Goal: Task Accomplishment & Management: Manage account settings

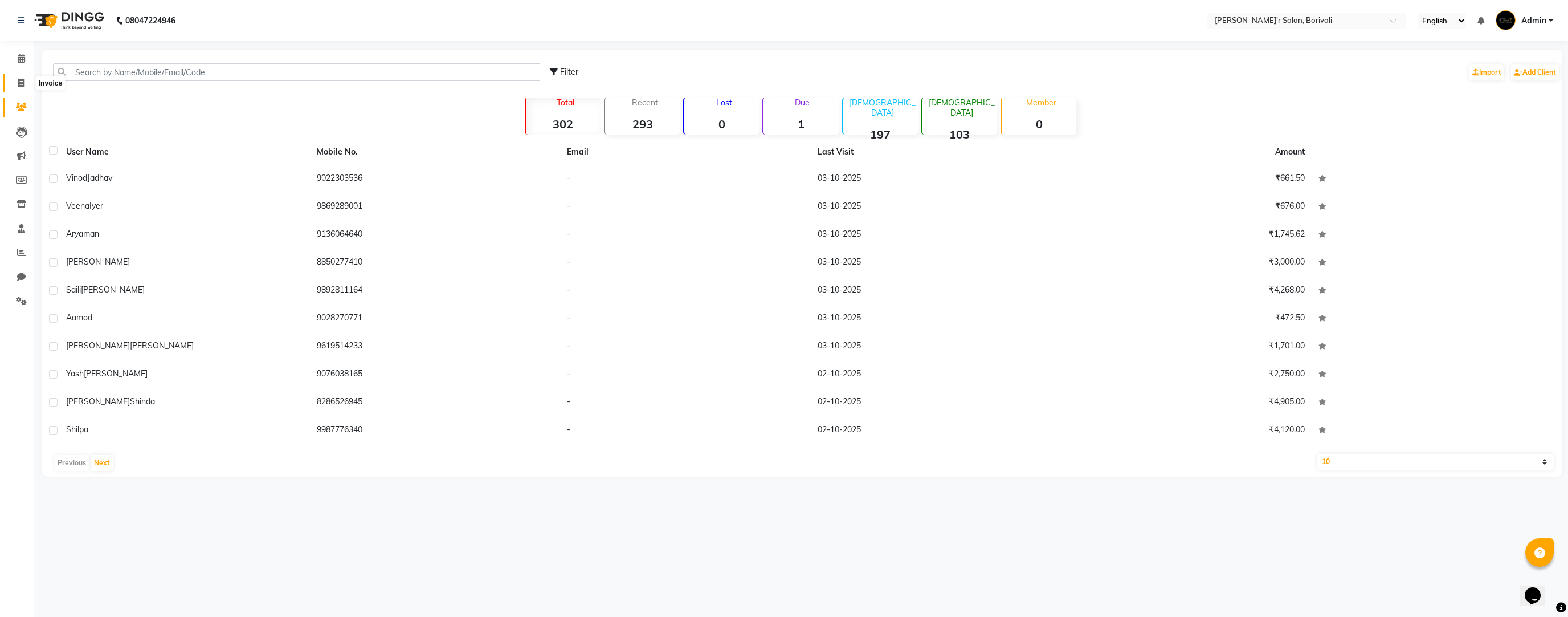
click at [16, 82] on span at bounding box center [21, 83] width 20 height 13
select select "8737"
select select "service"
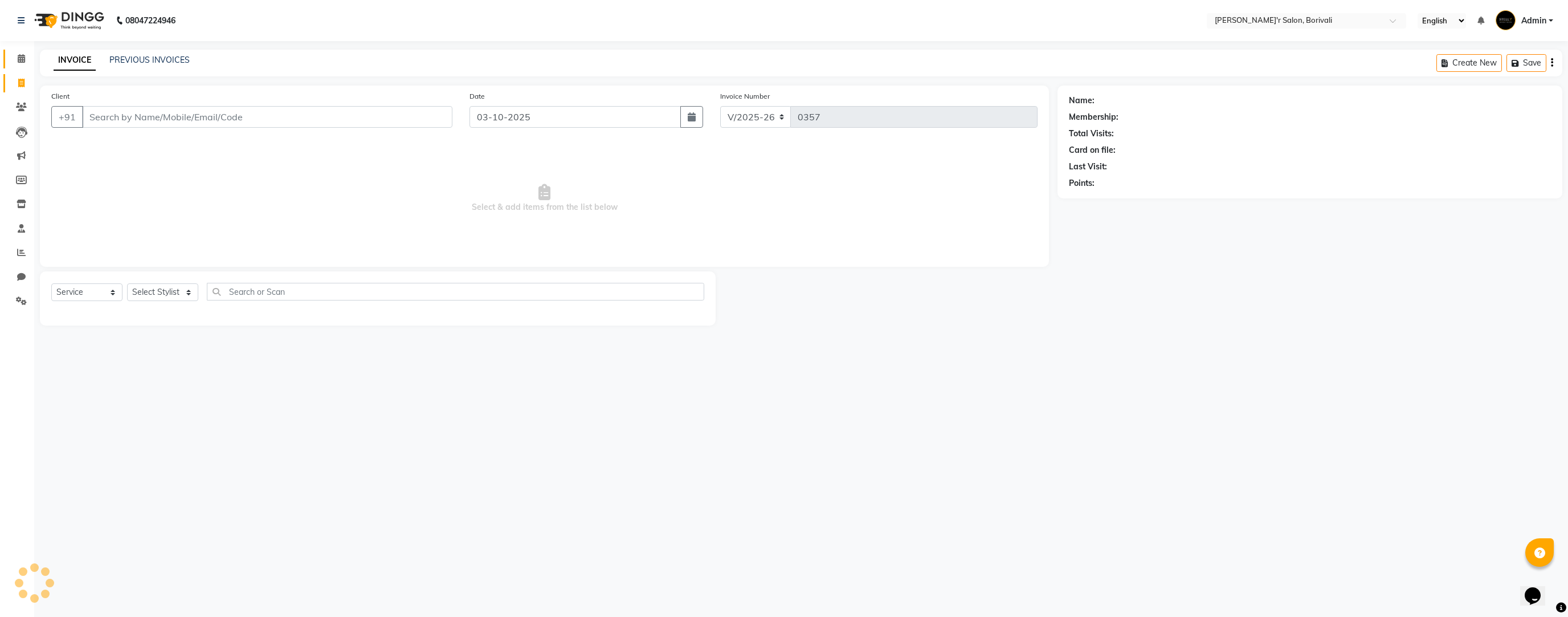
click at [21, 66] on link "Calendar" at bounding box center [17, 59] width 27 height 19
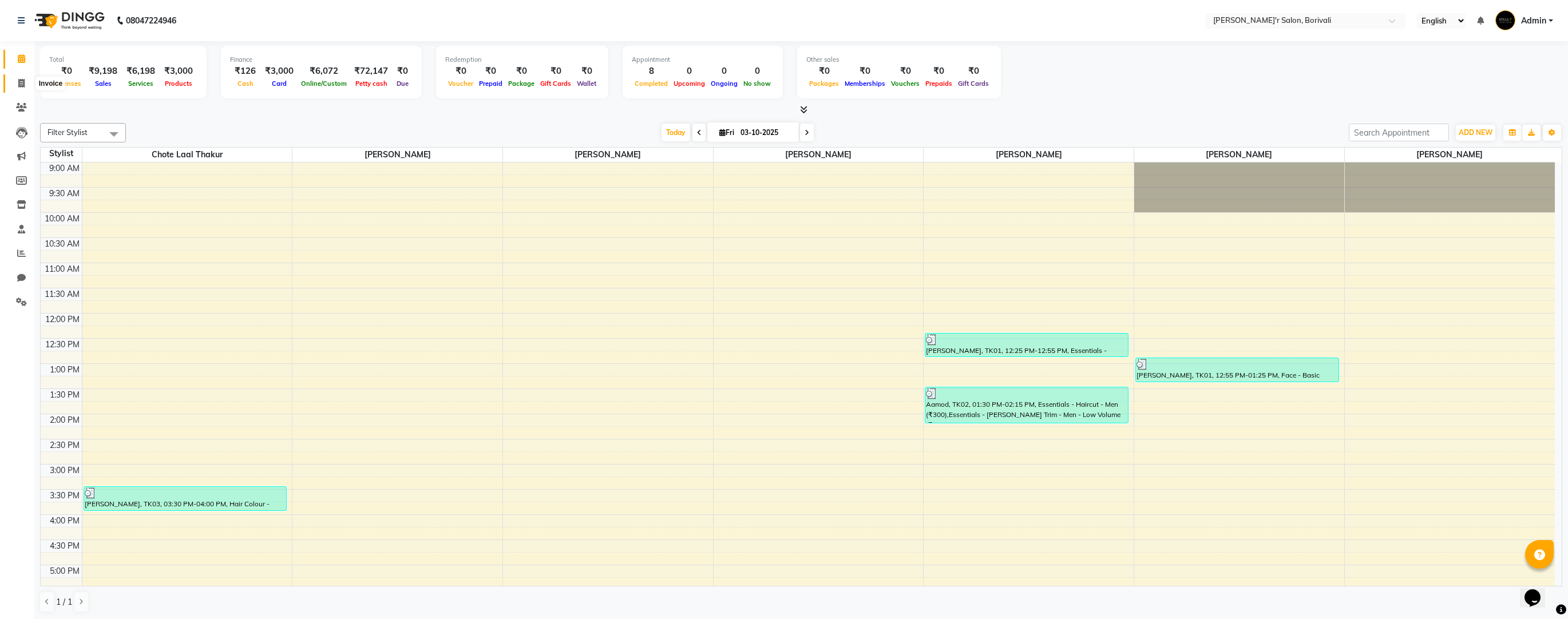
click at [20, 85] on icon at bounding box center [21, 83] width 6 height 8
select select "service"
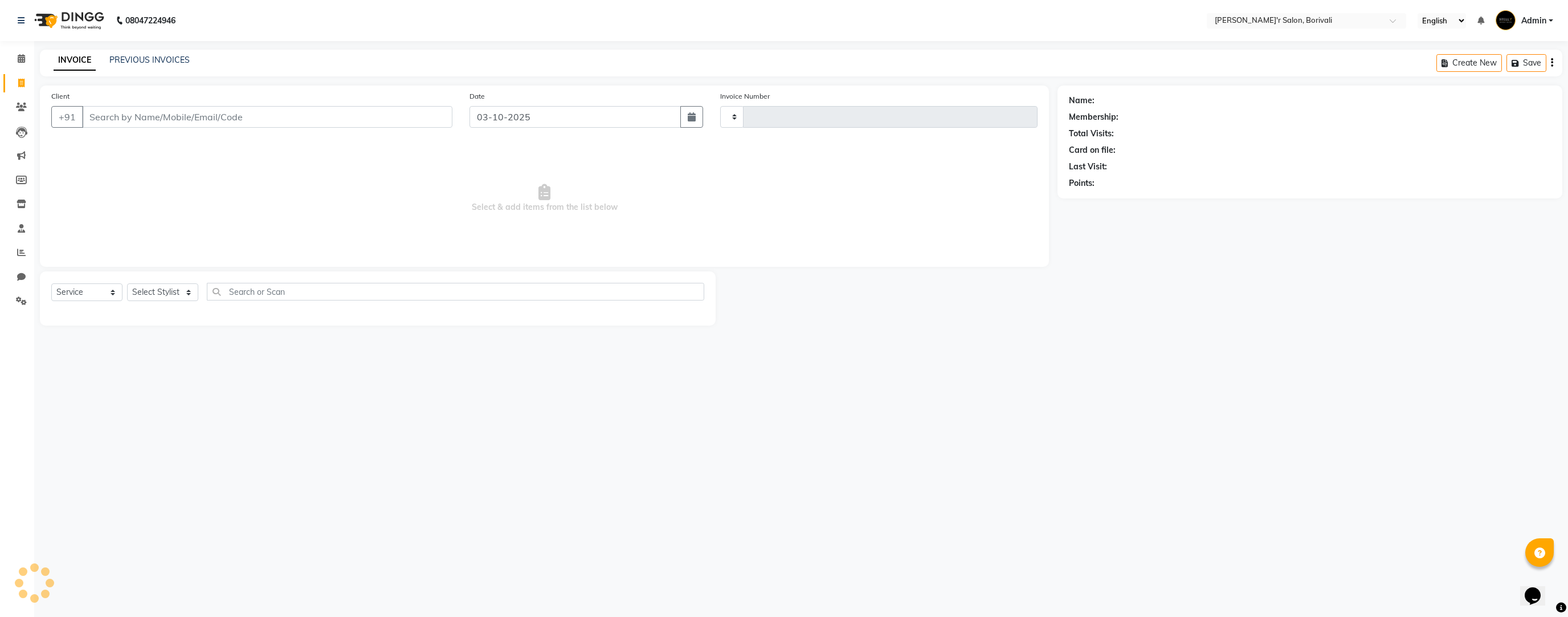
type input "0357"
select select "8737"
click at [131, 55] on link "PREVIOUS INVOICES" at bounding box center [150, 60] width 81 height 10
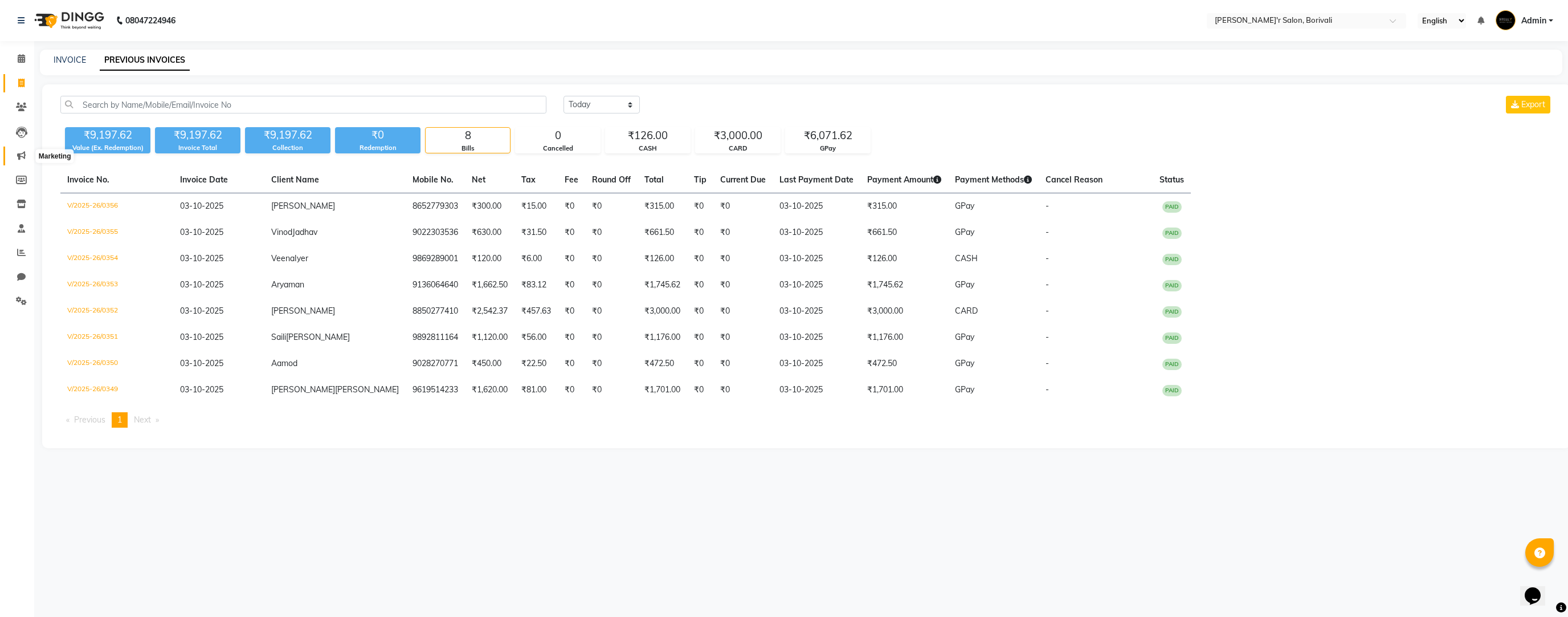
click at [27, 162] on span at bounding box center [21, 156] width 20 height 13
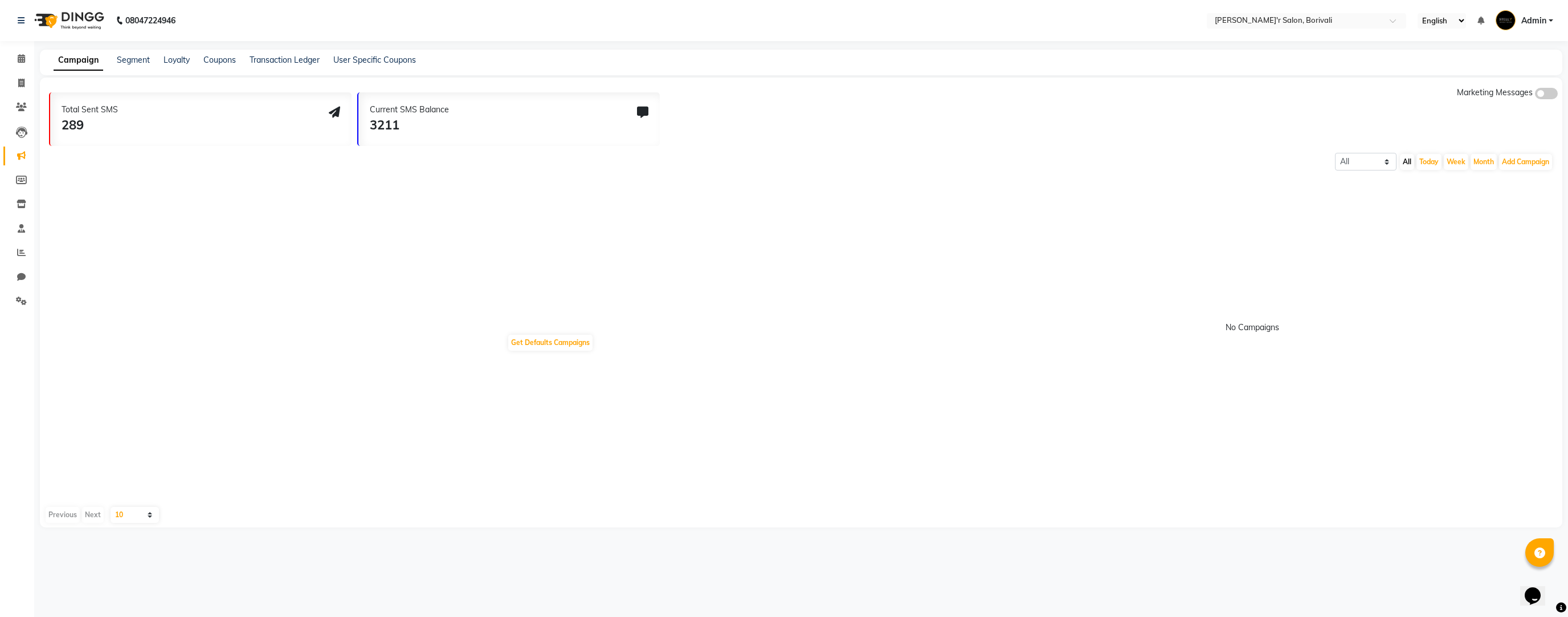
click at [585, 119] on div "Current SMS Balance 3211" at bounding box center [510, 119] width 302 height 54
click at [375, 58] on link "User Specific Coupons" at bounding box center [374, 60] width 82 height 10
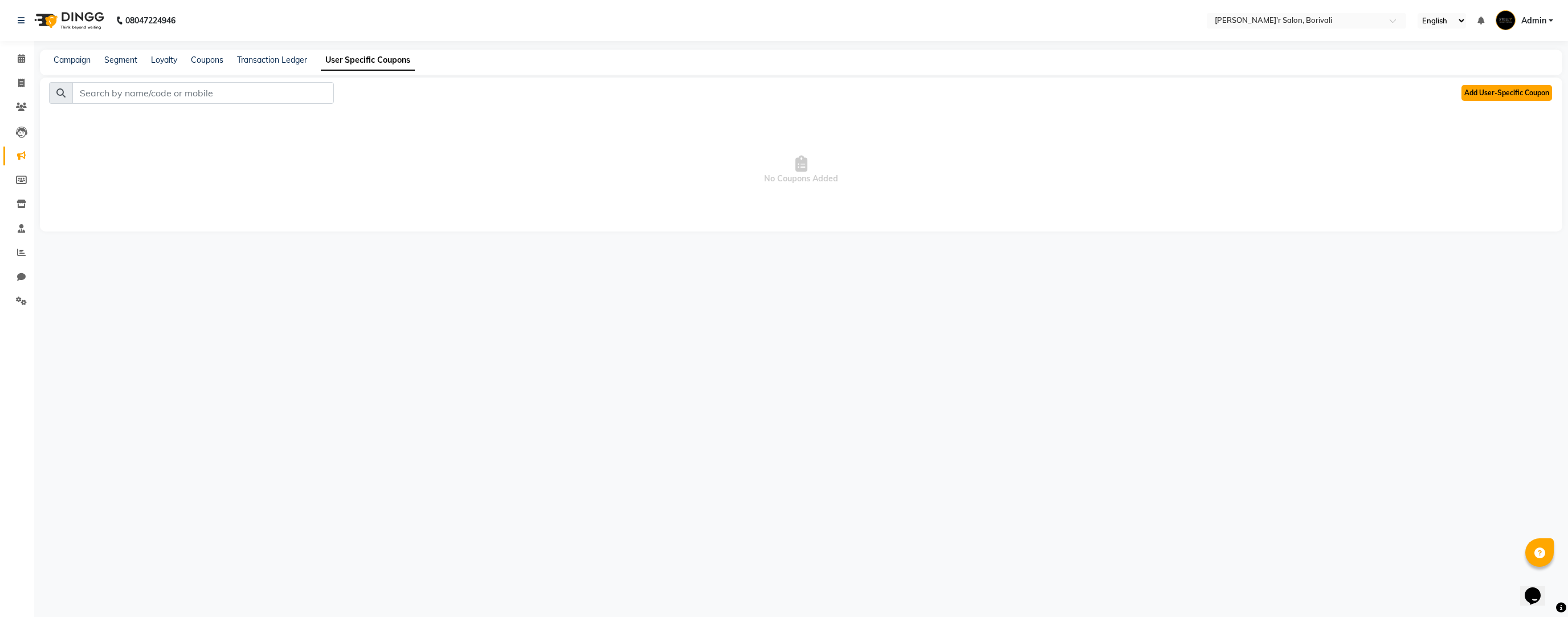
click at [1514, 97] on button "Add User-Specific Coupon" at bounding box center [1507, 92] width 91 height 16
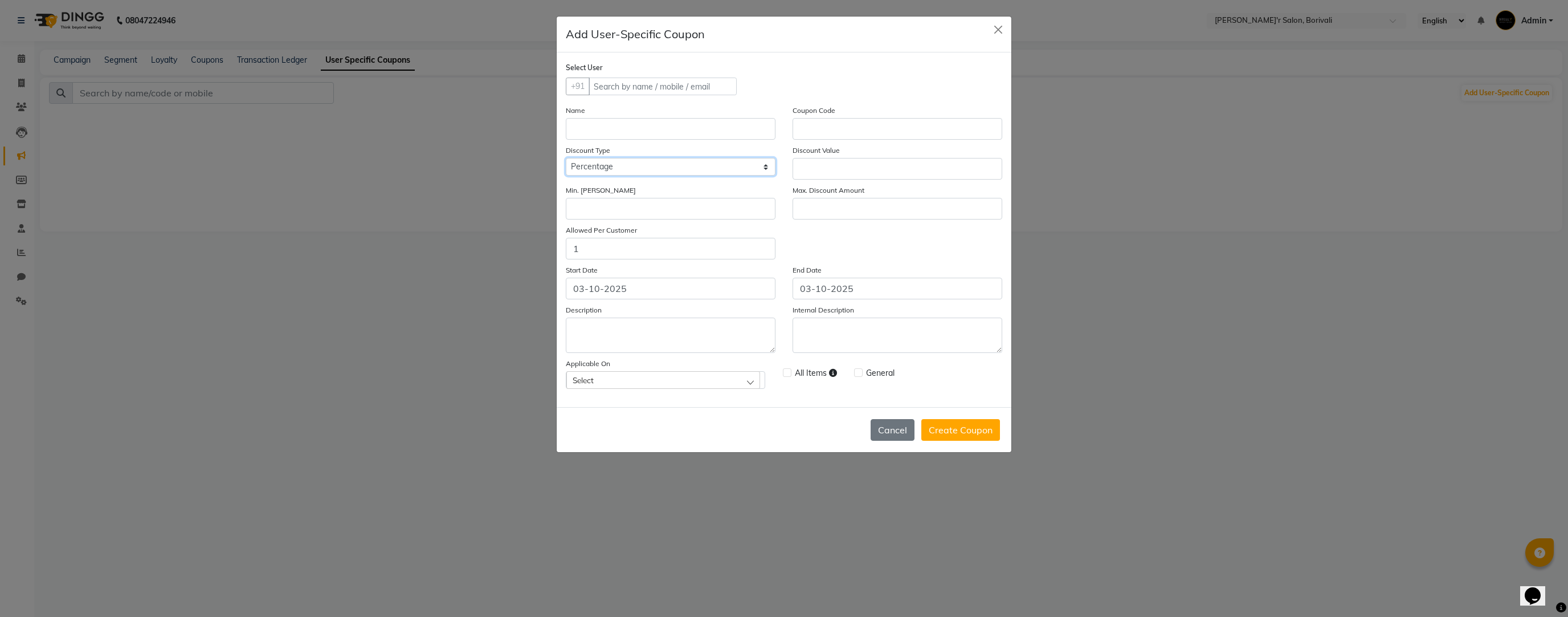
click at [696, 176] on select "Percentage Fixed" at bounding box center [671, 167] width 209 height 17
click at [713, 382] on div "Select" at bounding box center [663, 380] width 194 height 17
click at [578, 215] on li "Service Categories" at bounding box center [665, 204] width 199 height 24
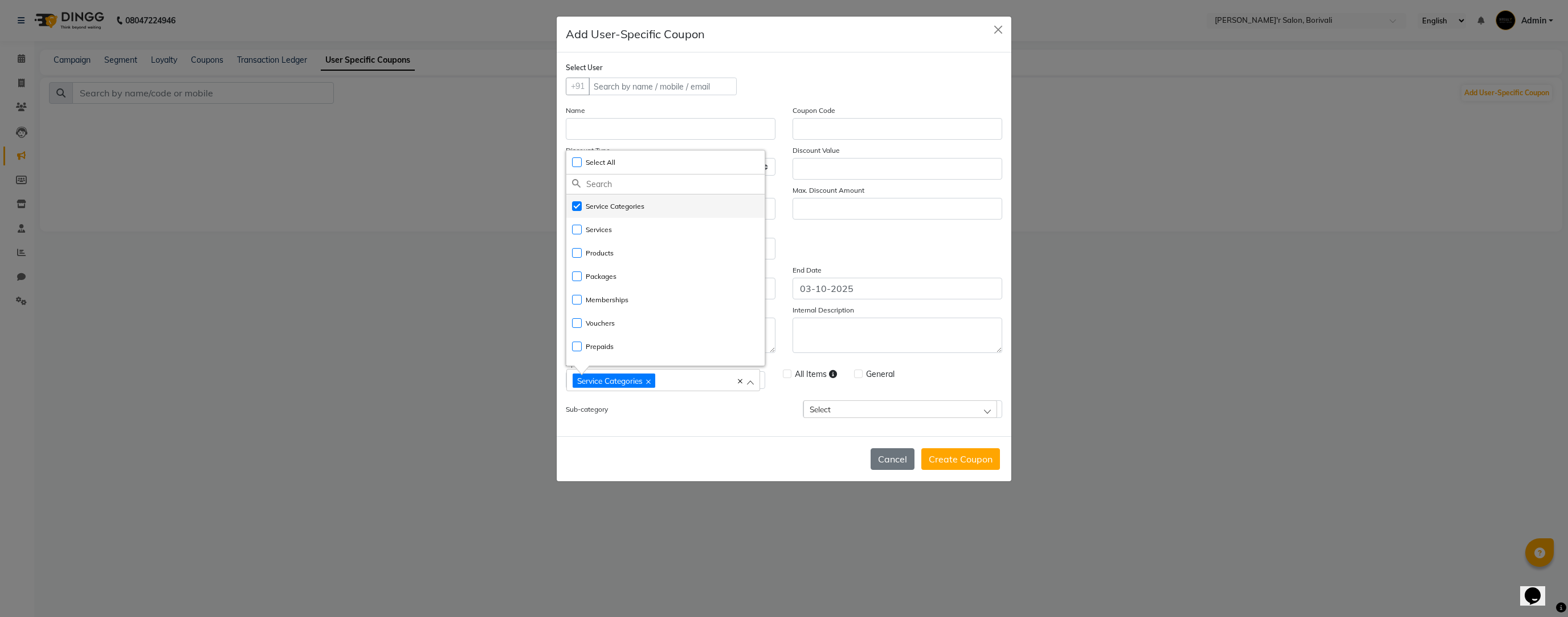
click at [578, 211] on label "Service Categories" at bounding box center [607, 206] width 72 height 10
checkbox input "false"
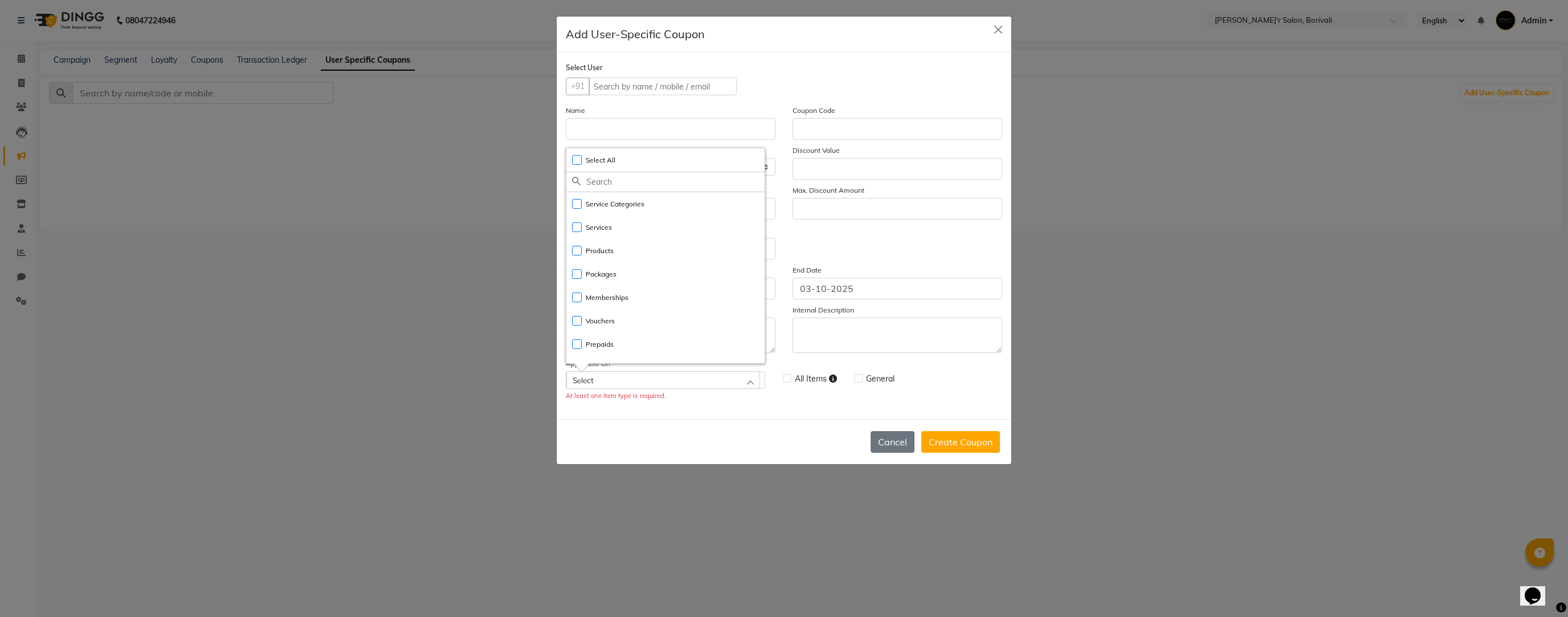
click at [713, 464] on div "Cancel Create Coupon" at bounding box center [784, 441] width 455 height 45
click at [879, 447] on button "Cancel" at bounding box center [893, 442] width 44 height 22
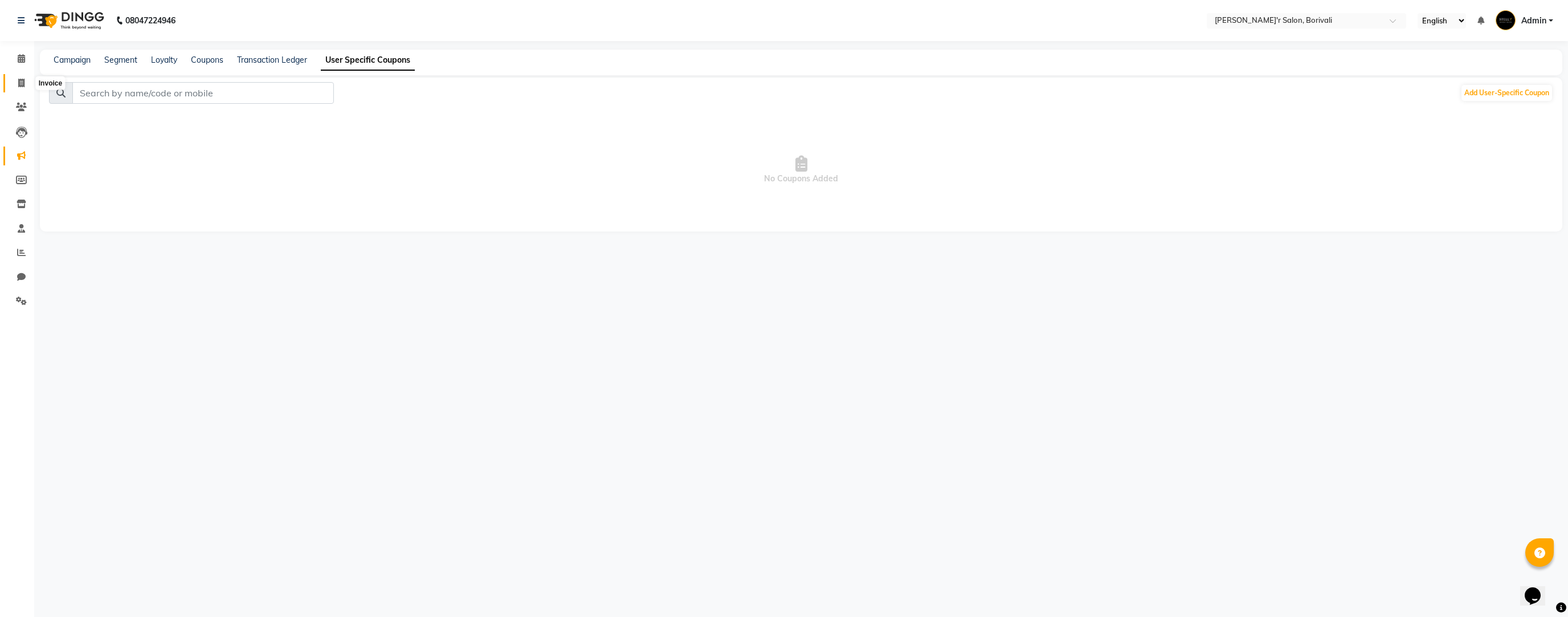
click at [21, 79] on icon at bounding box center [21, 82] width 6 height 8
select select "service"
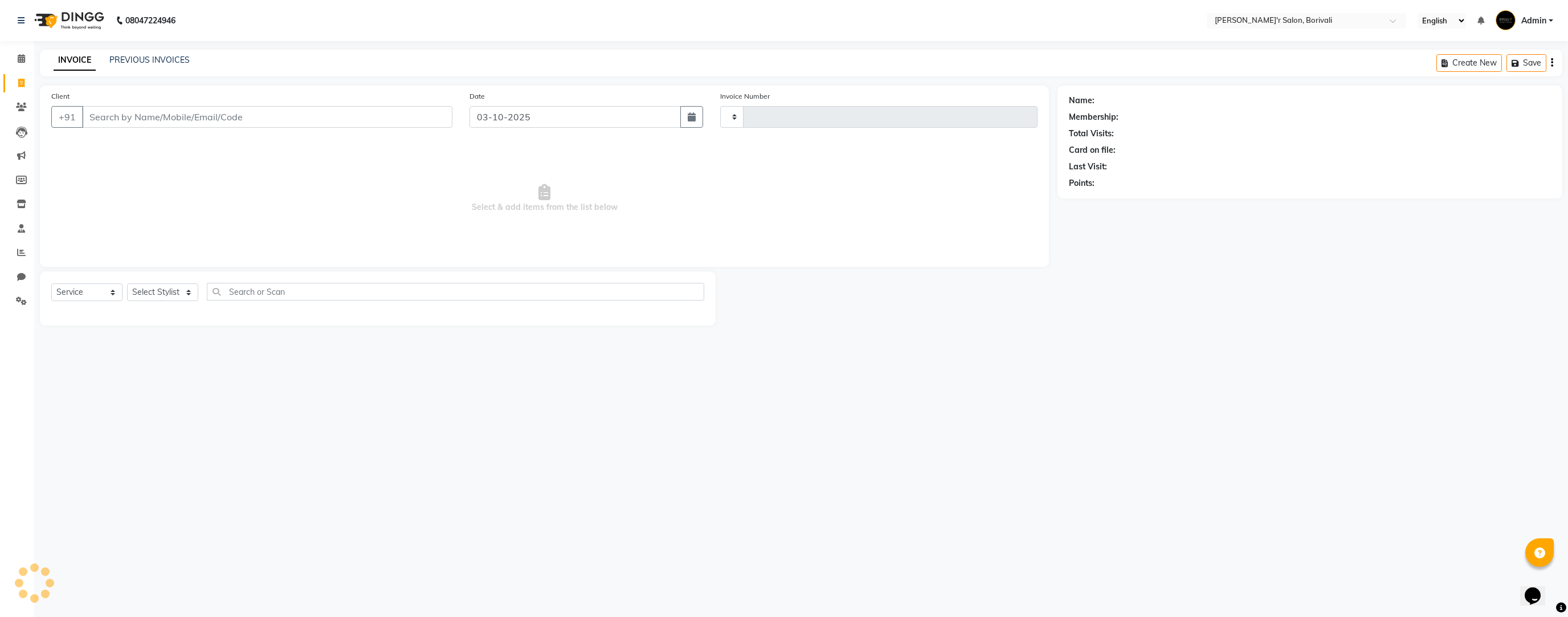
type input "0357"
select select "8737"
click at [25, 178] on icon at bounding box center [21, 179] width 11 height 8
select select
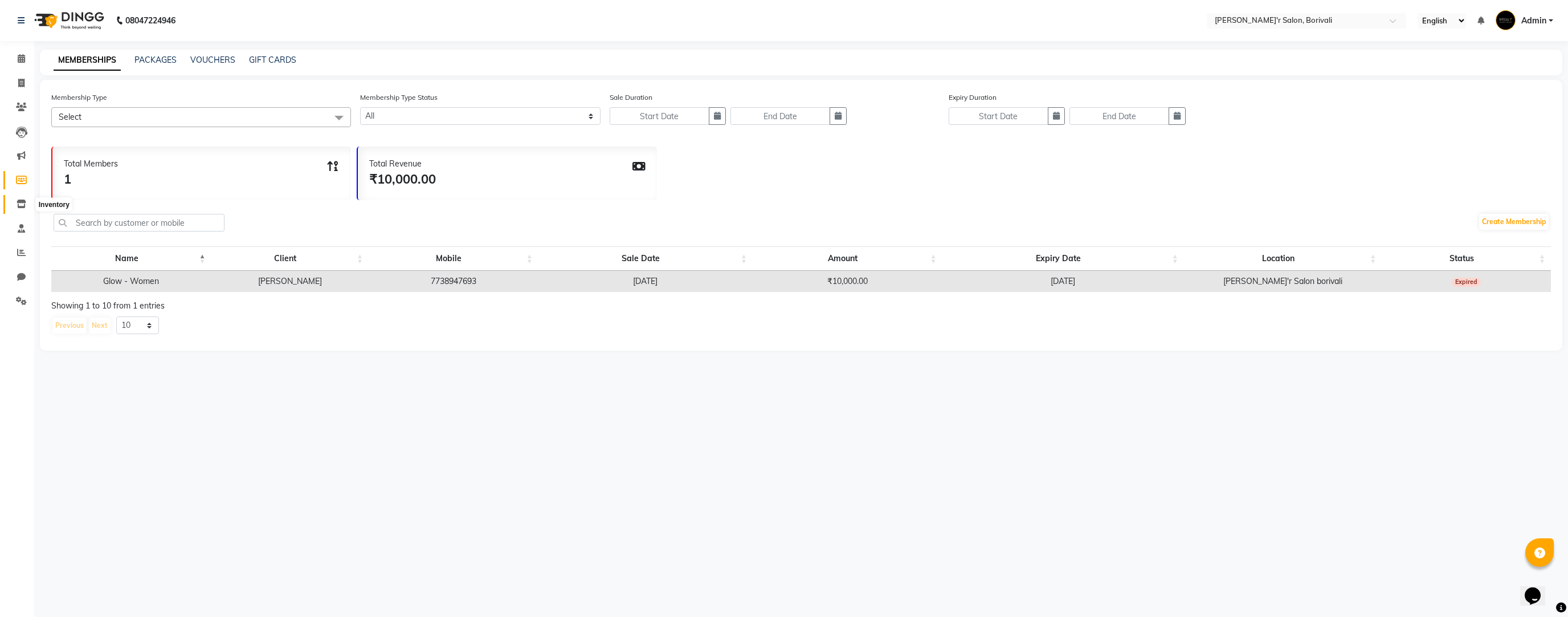
click at [19, 207] on icon at bounding box center [21, 203] width 10 height 8
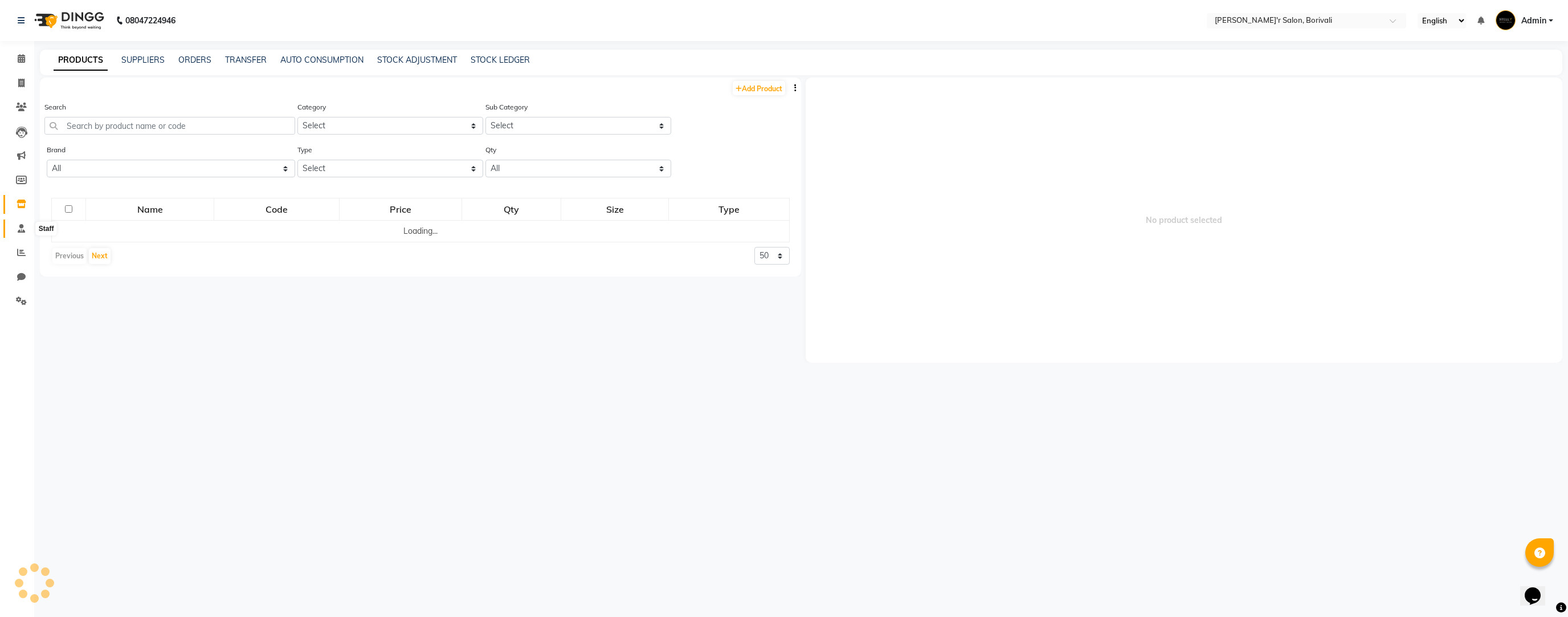
click at [26, 229] on span at bounding box center [21, 229] width 20 height 13
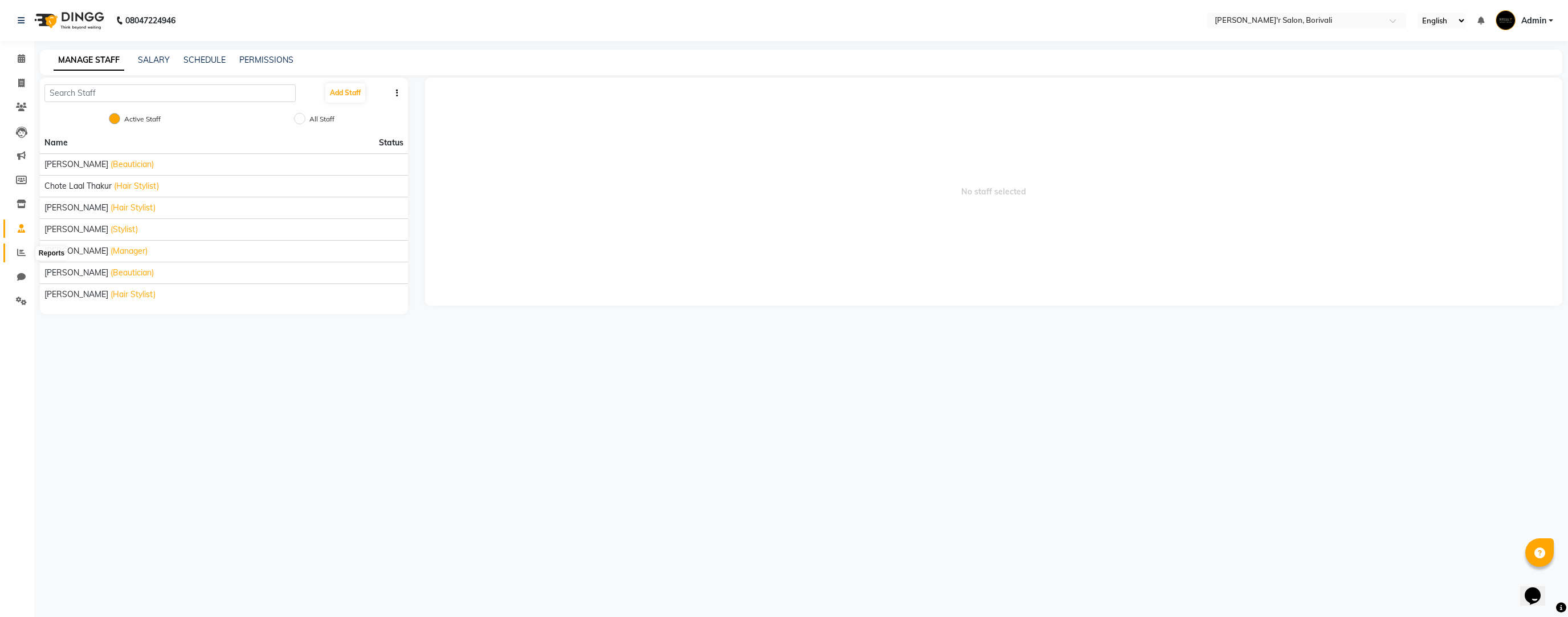
click at [26, 254] on span at bounding box center [21, 253] width 20 height 13
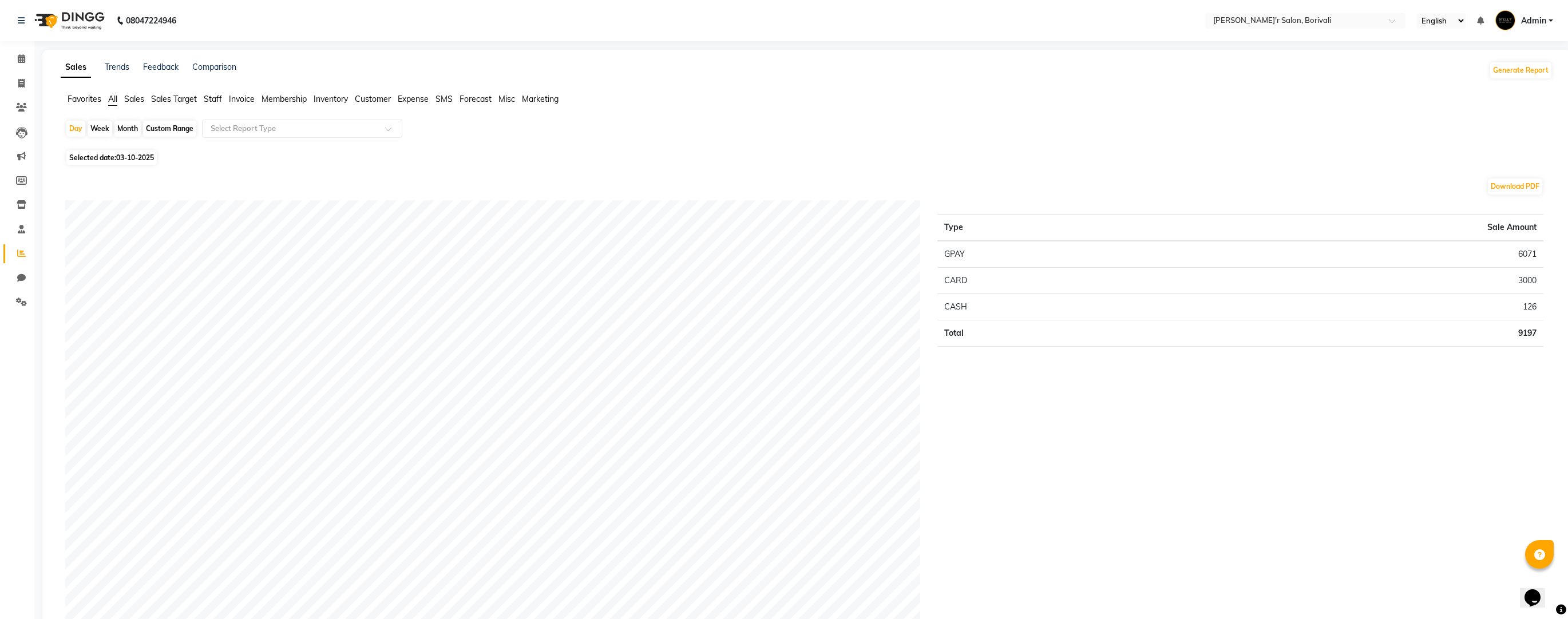
click at [121, 131] on div "Month" at bounding box center [128, 128] width 27 height 16
select select "10"
select select "2025"
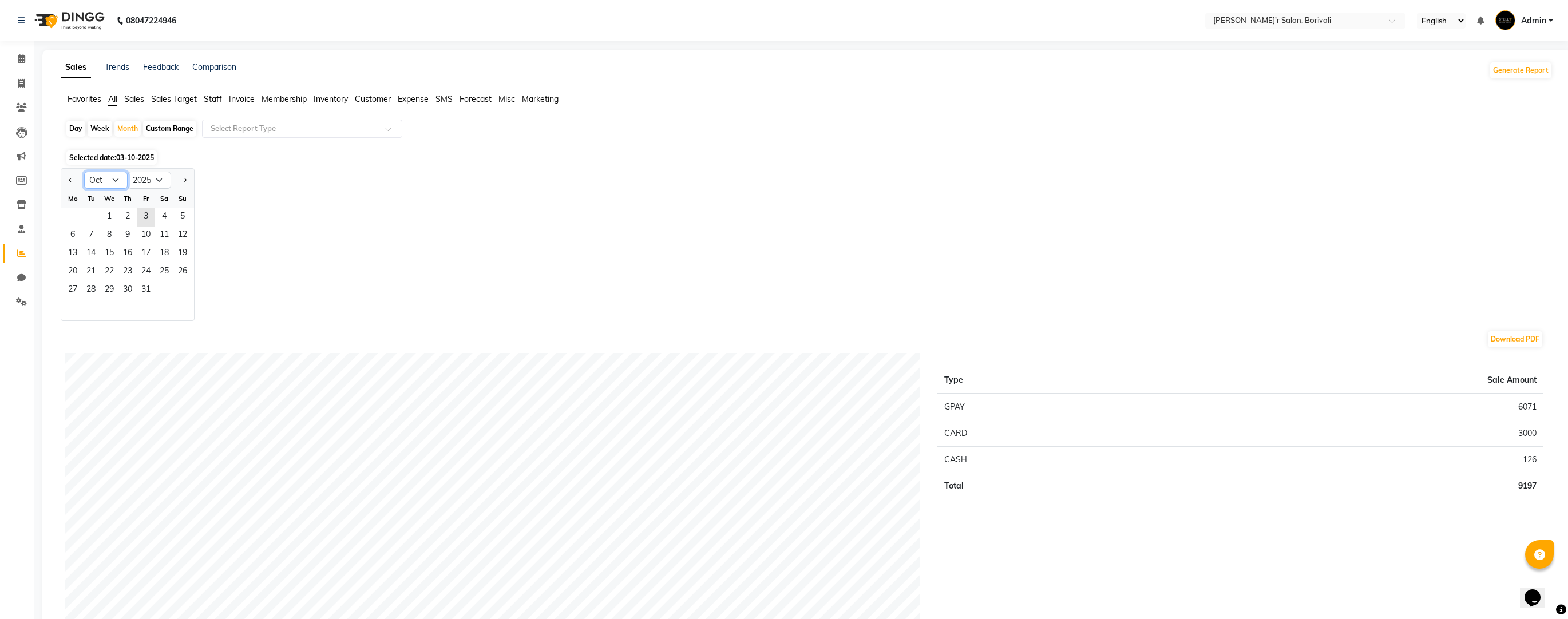
click at [111, 183] on select "Jan Feb Mar Apr May Jun [DATE] Aug Sep Oct Nov Dec" at bounding box center [106, 180] width 43 height 17
select select "9"
click at [85, 172] on select "Jan Feb Mar Apr May Jun [DATE] Aug Sep Oct Nov Dec" at bounding box center [106, 180] width 43 height 17
click at [71, 215] on span "1" at bounding box center [73, 218] width 18 height 18
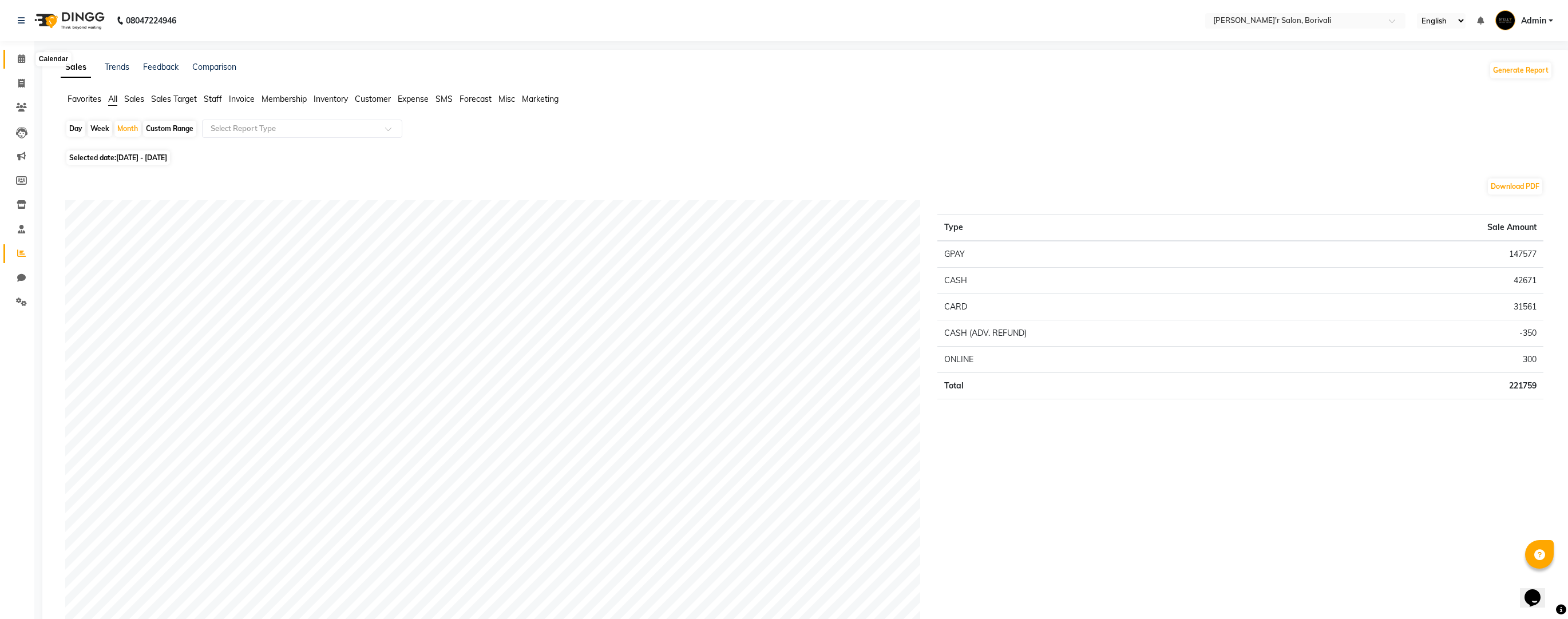
click at [24, 59] on icon at bounding box center [21, 58] width 7 height 8
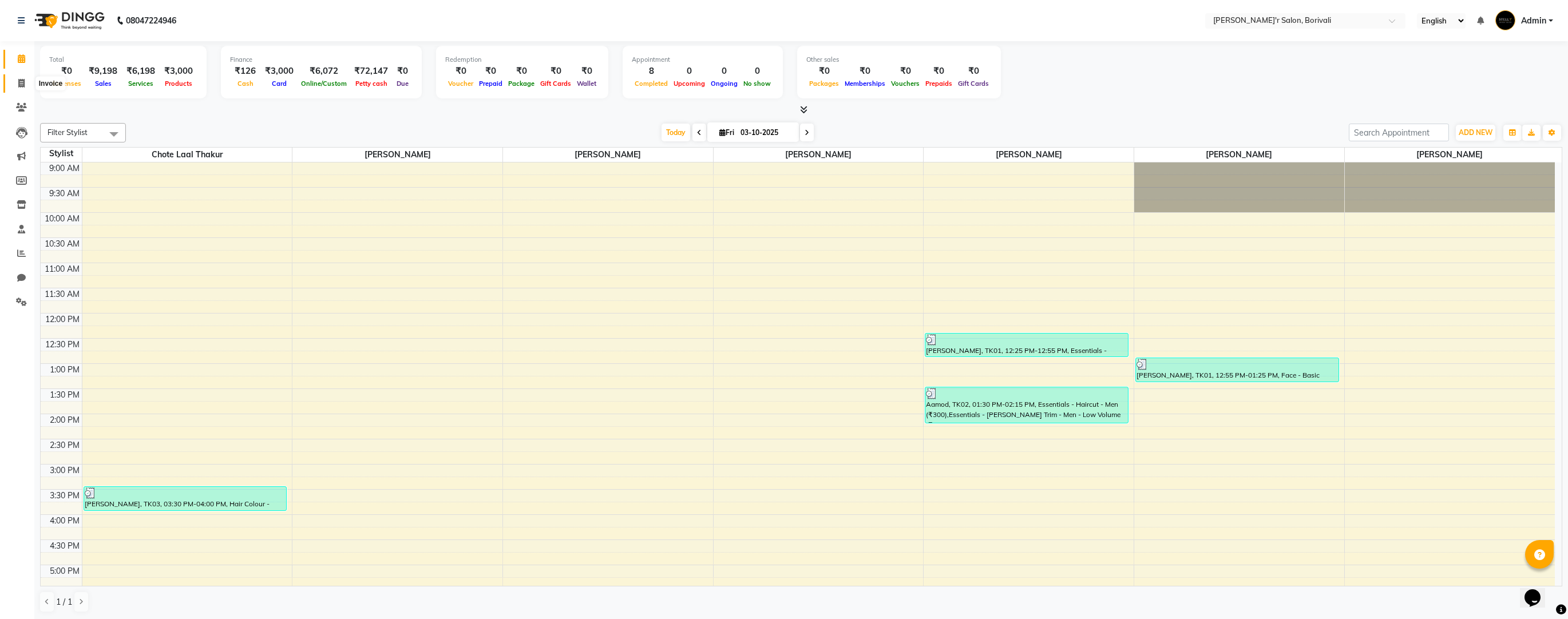
click at [18, 83] on icon at bounding box center [21, 83] width 6 height 8
select select "8737"
select select "service"
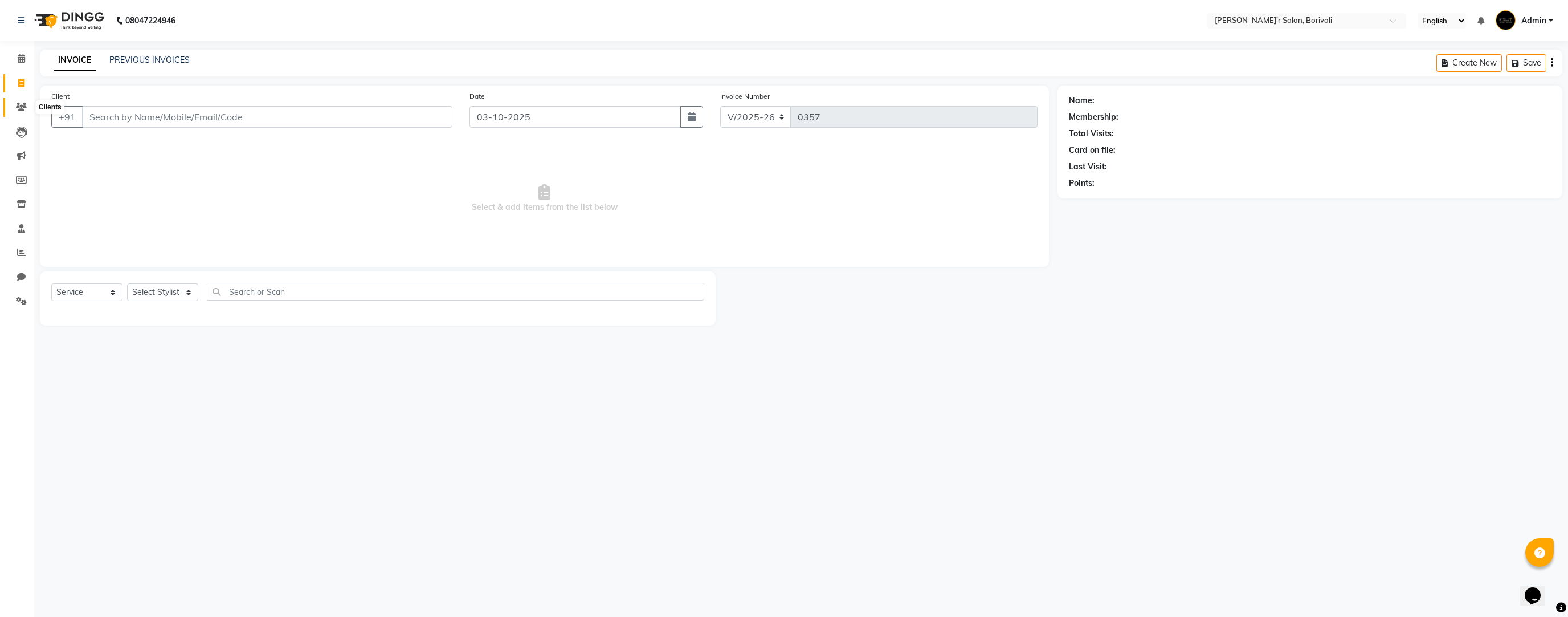
click at [20, 111] on icon at bounding box center [21, 106] width 11 height 8
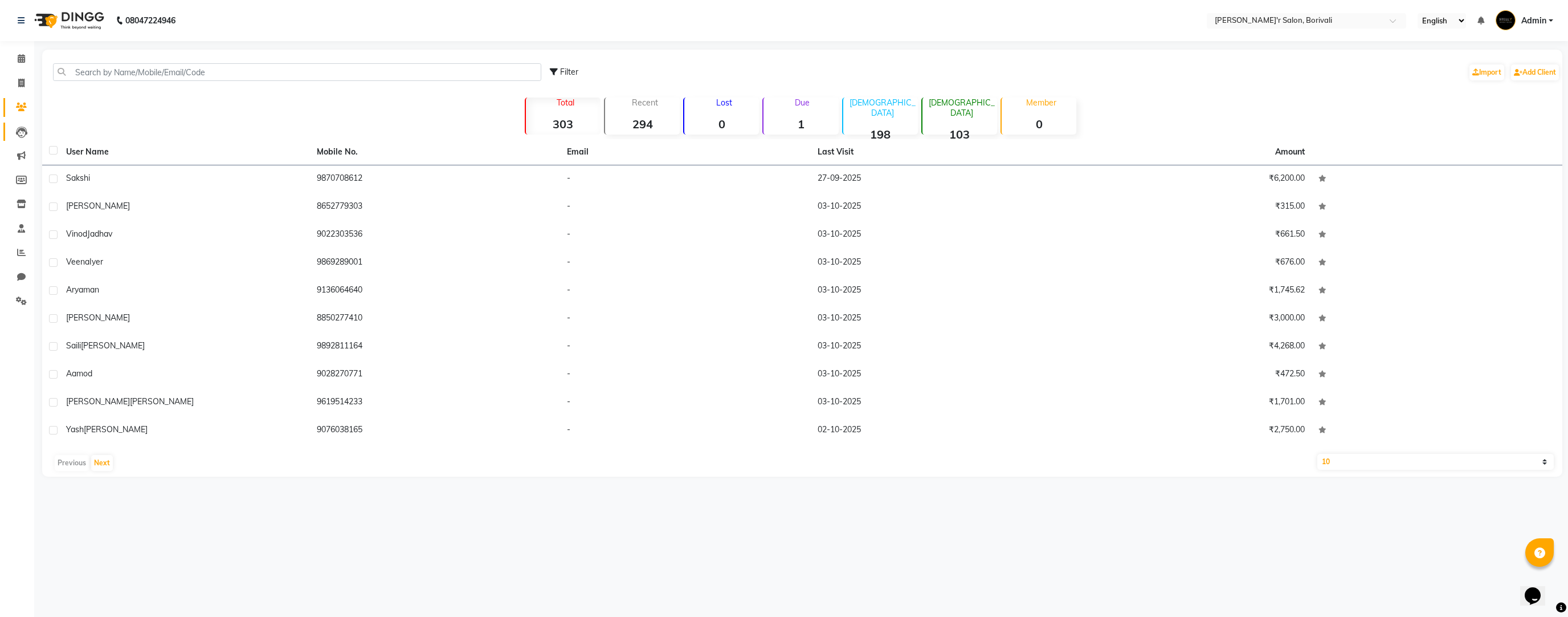
click at [21, 124] on link "Leads" at bounding box center [17, 132] width 27 height 19
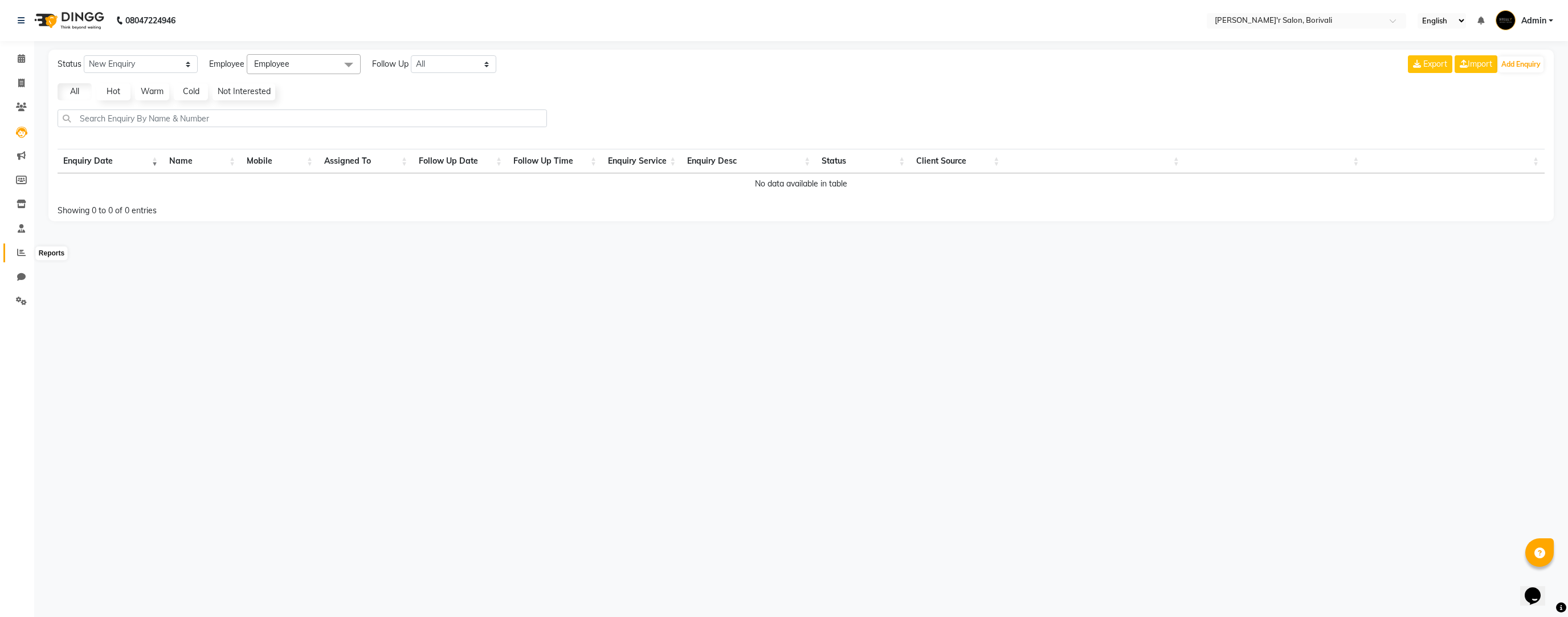
click at [18, 259] on span at bounding box center [21, 253] width 20 height 13
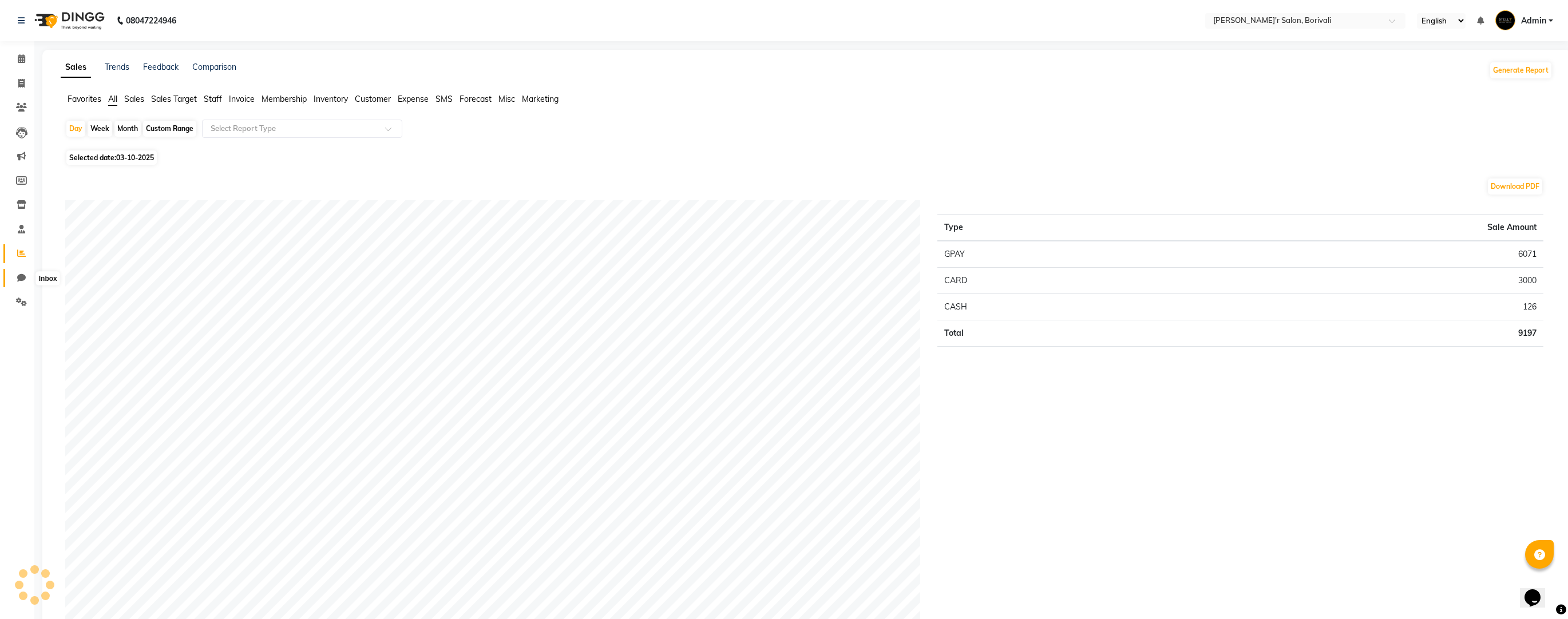
click at [17, 275] on icon at bounding box center [21, 277] width 8 height 8
select select "100"
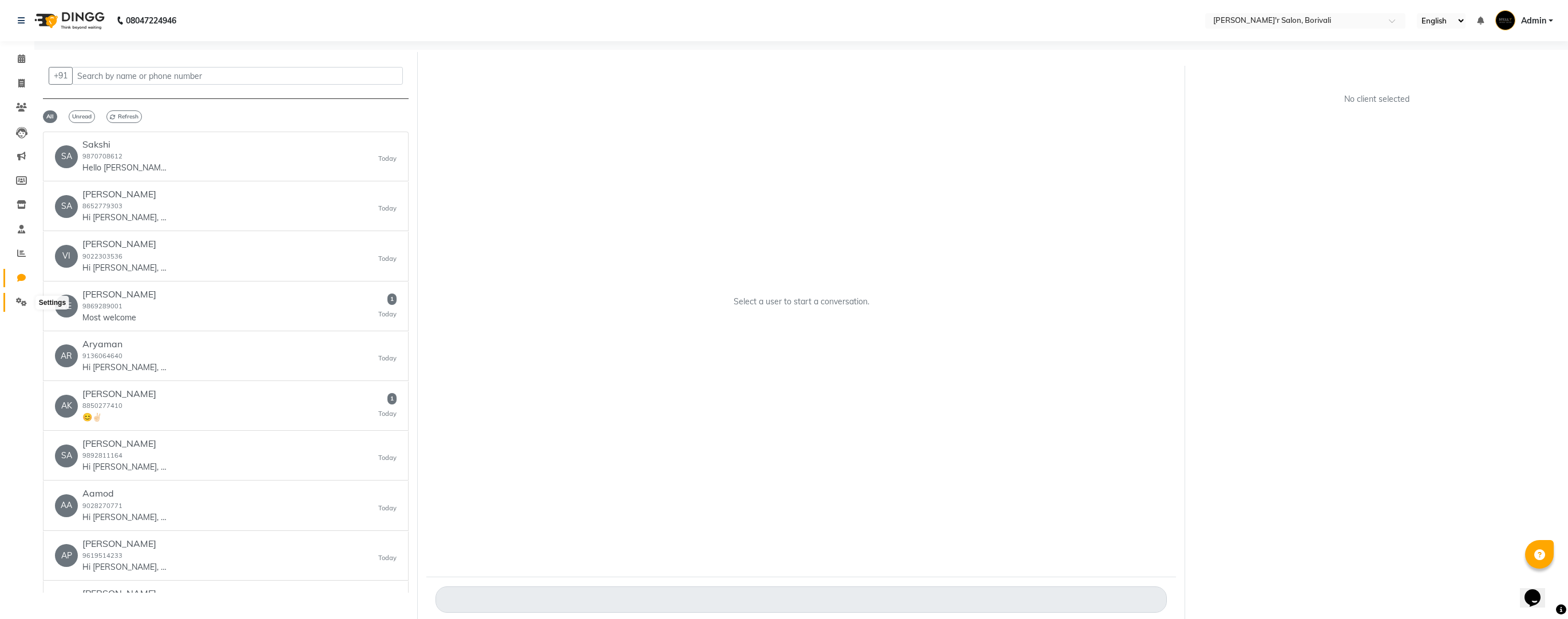
click at [22, 299] on icon at bounding box center [21, 301] width 11 height 8
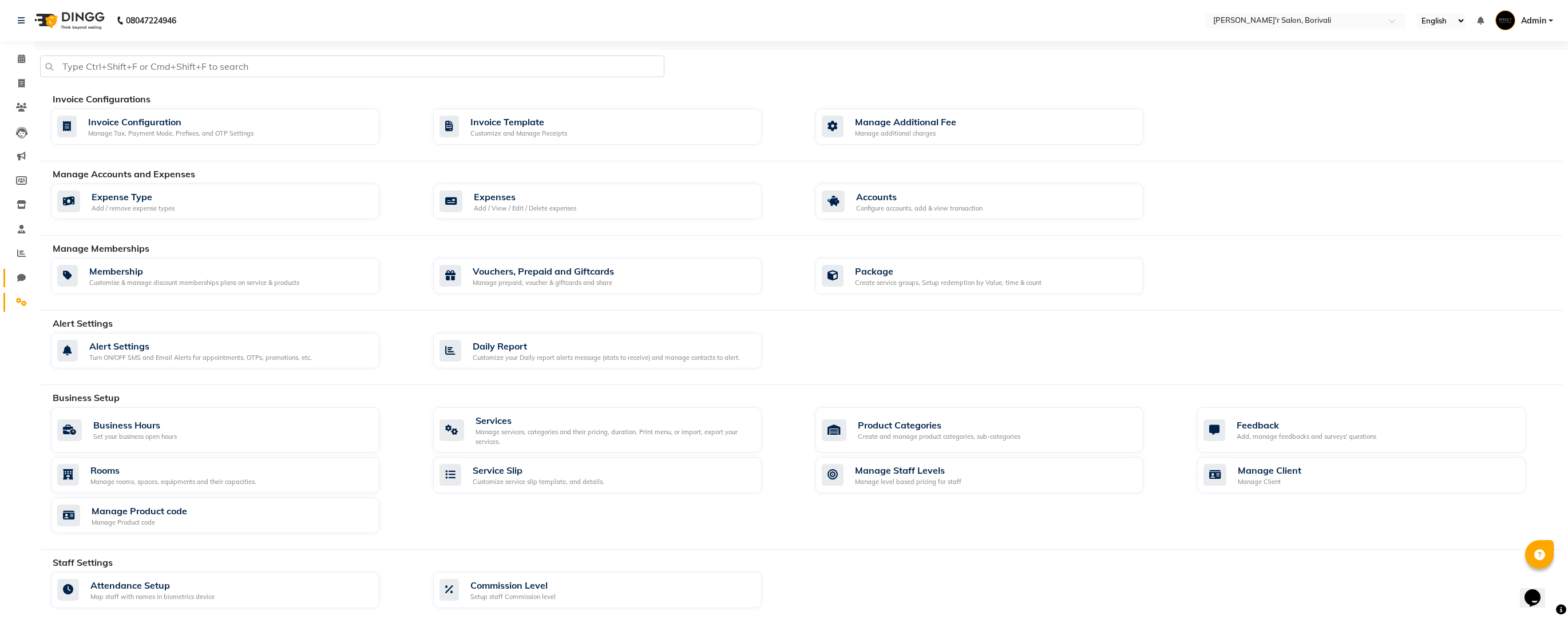
click at [24, 287] on link "Chat" at bounding box center [17, 278] width 28 height 19
select select "100"
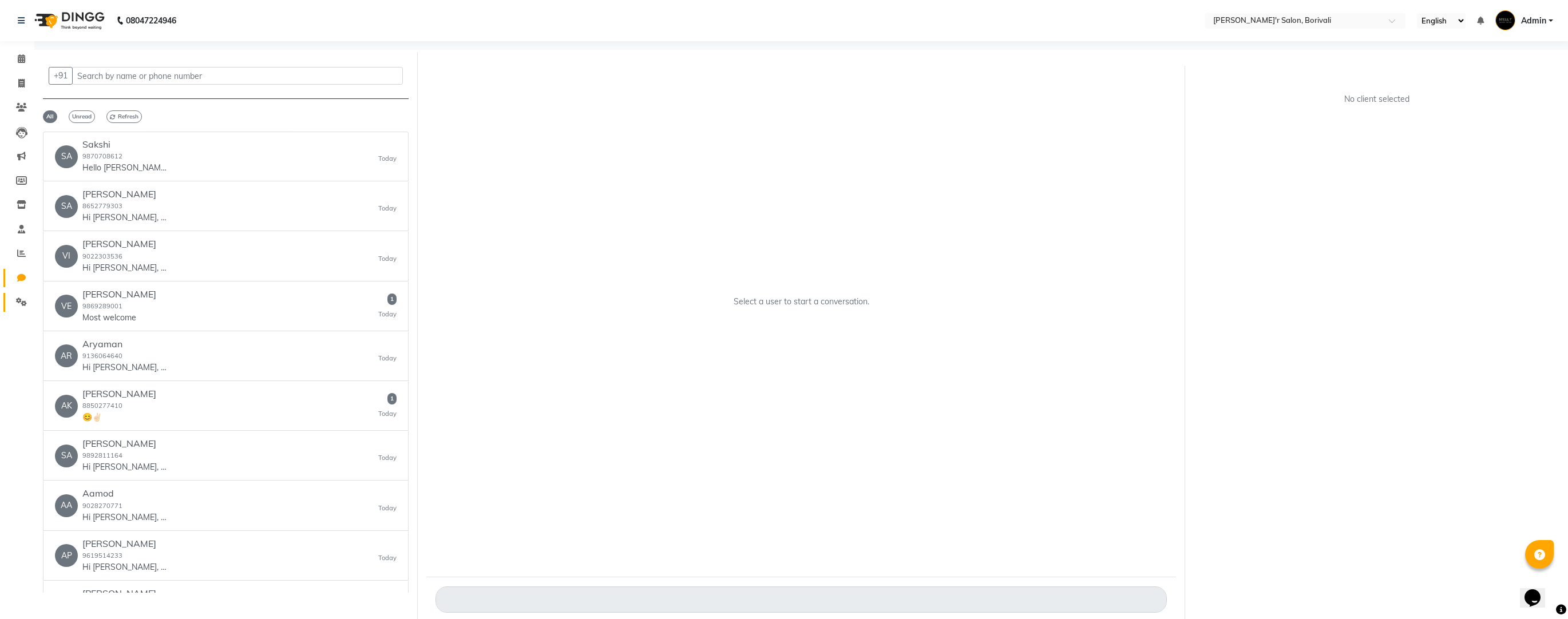
click at [20, 295] on link "Settings" at bounding box center [17, 302] width 28 height 19
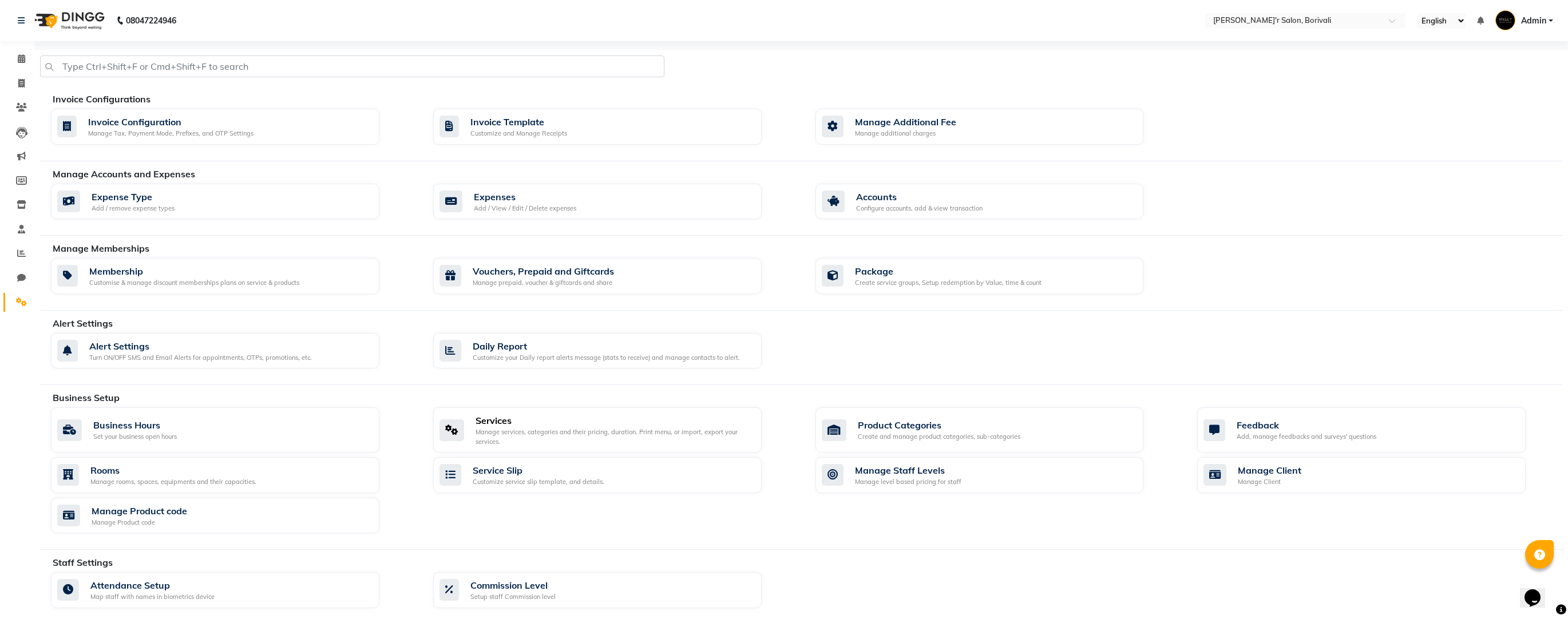
click at [538, 413] on div "Services" at bounding box center [614, 420] width 276 height 14
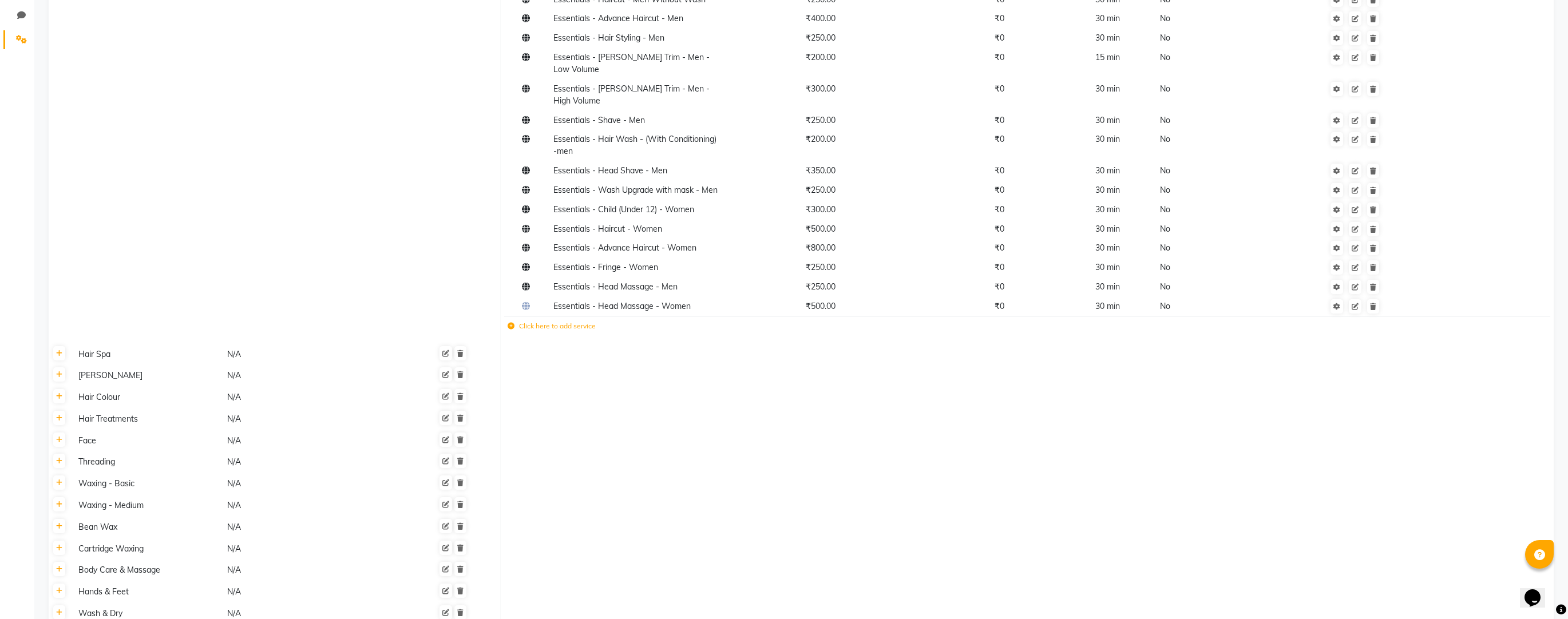
scroll to position [410, 0]
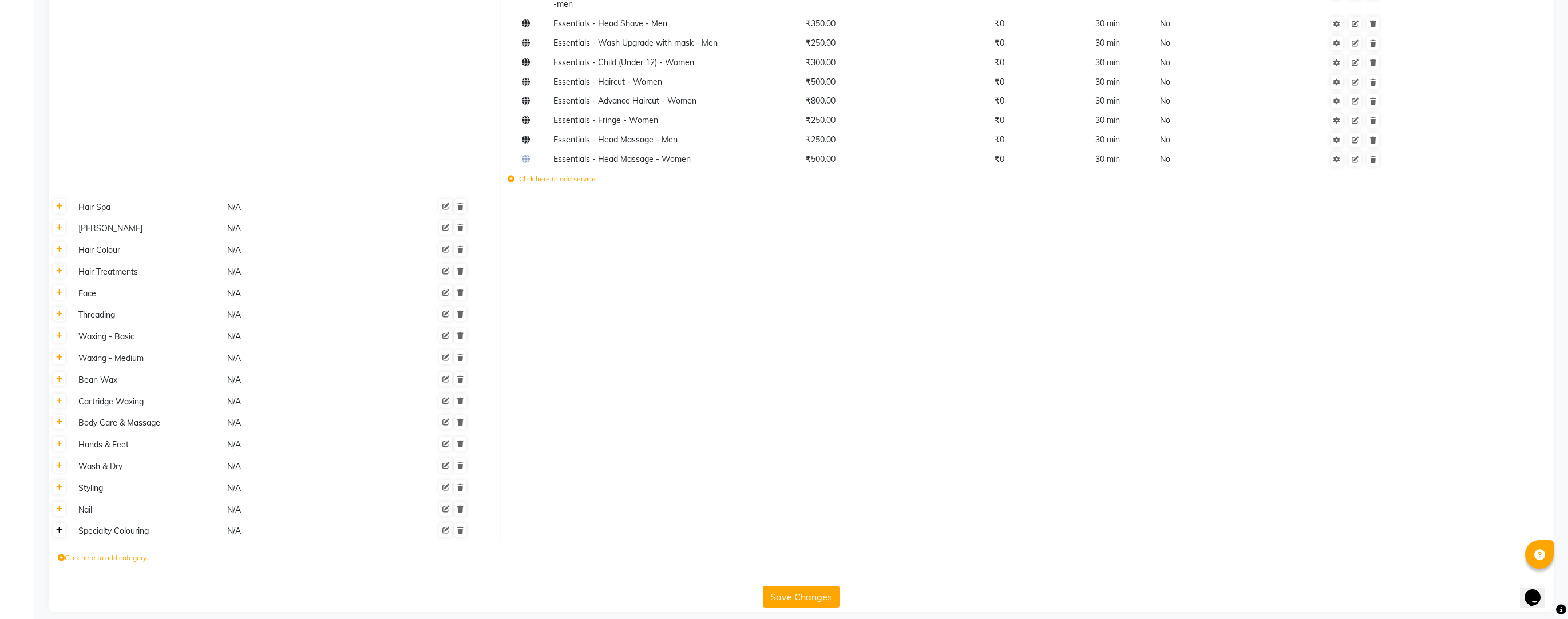
click at [60, 527] on icon at bounding box center [59, 530] width 6 height 6
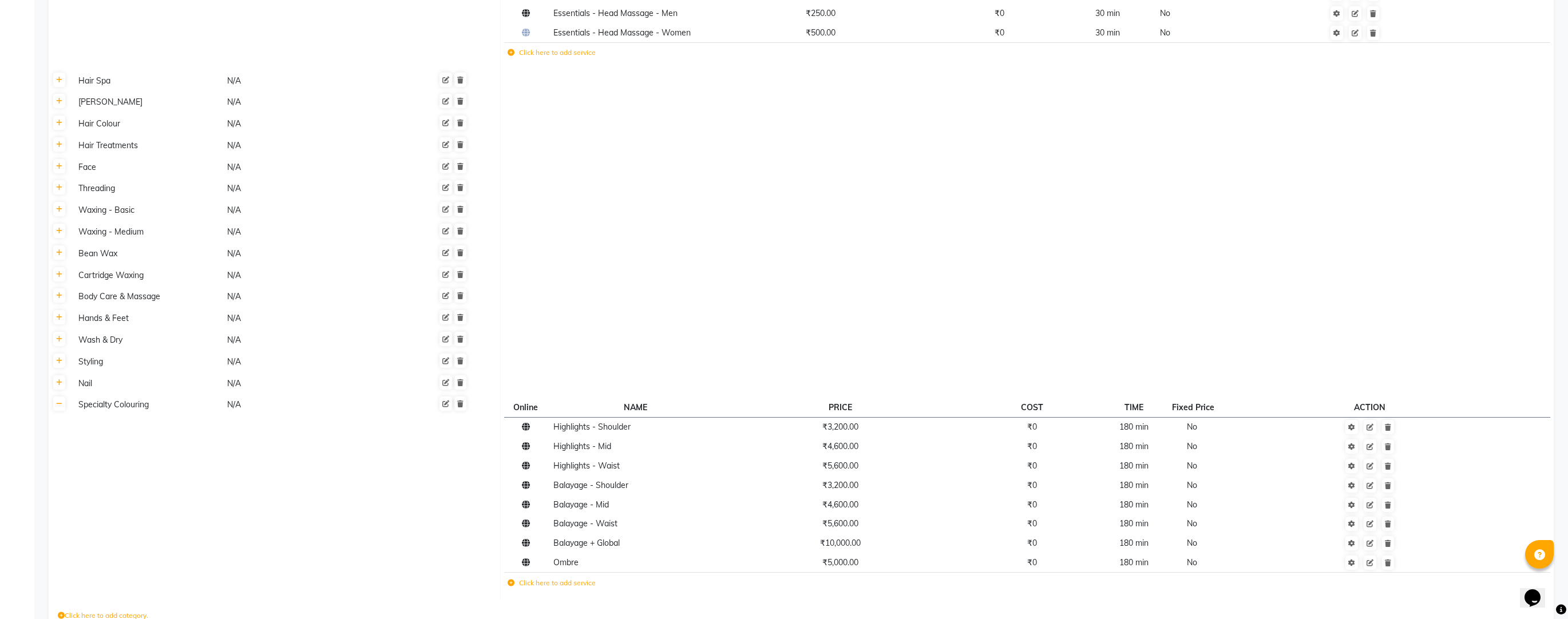
scroll to position [583, 0]
